Goal: Transaction & Acquisition: Purchase product/service

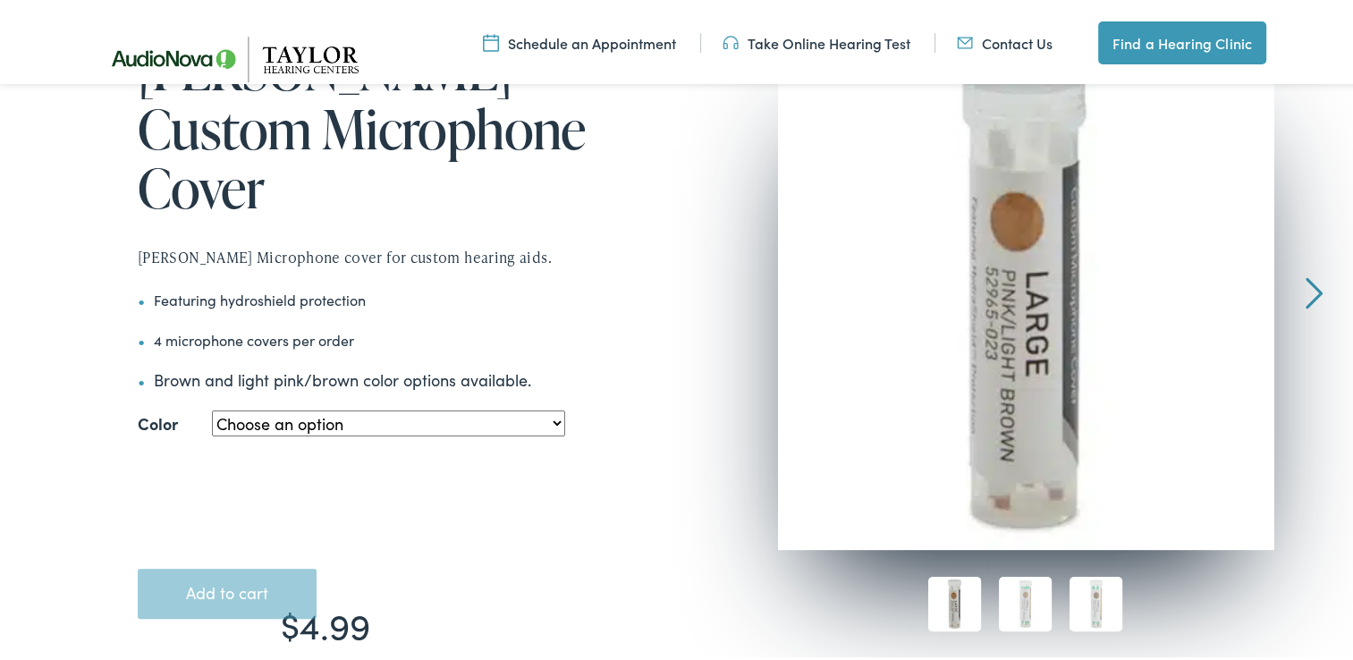
click at [549, 407] on select "Choose an option Large - Pink/Light Brown Small - Pink/Light Brown Small – Medi…" at bounding box center [388, 420] width 353 height 26
click at [212, 407] on select "Choose an option Large - Pink/Light Brown Small - Pink/Light Brown Small – Medi…" at bounding box center [388, 420] width 353 height 26
select select "small-pink-light-brown-2"
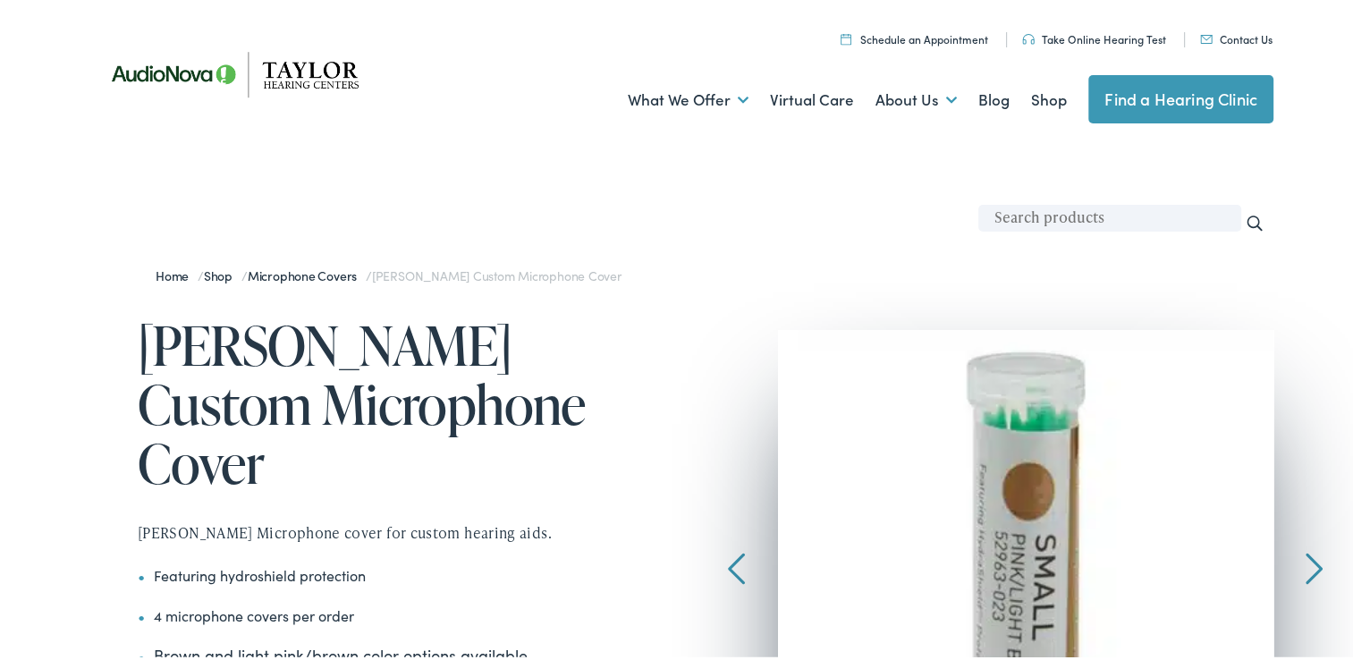
click at [1231, 34] on link "Contact Us" at bounding box center [1236, 35] width 72 height 15
